Goal: Task Accomplishment & Management: Manage account settings

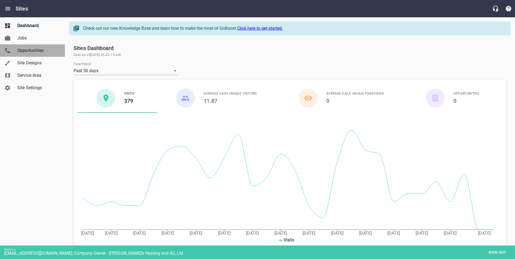
click at [32, 50] on span "Opportunities" at bounding box center [37, 50] width 41 height 6
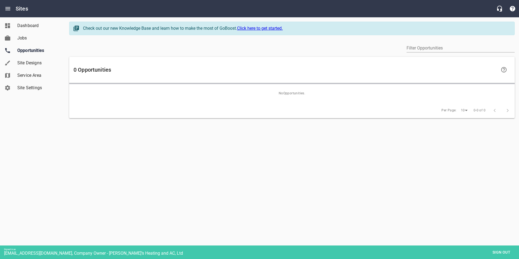
click at [30, 60] on span "Site Designs" at bounding box center [37, 63] width 41 height 6
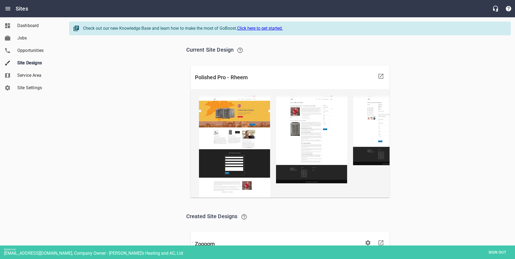
click at [492, 251] on span "Sign out" at bounding box center [497, 252] width 23 height 7
